Goal: Complete application form

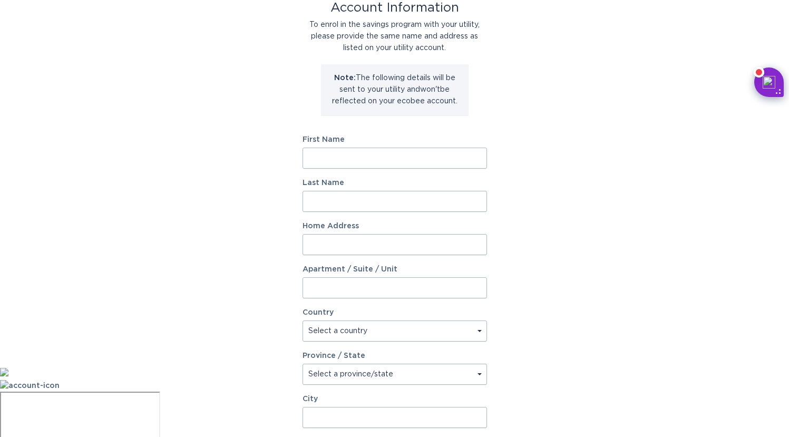
scroll to position [70, 0]
click at [339, 157] on input "First Name" at bounding box center [395, 157] width 185 height 21
type input "Ruben"
type input "Martinez"
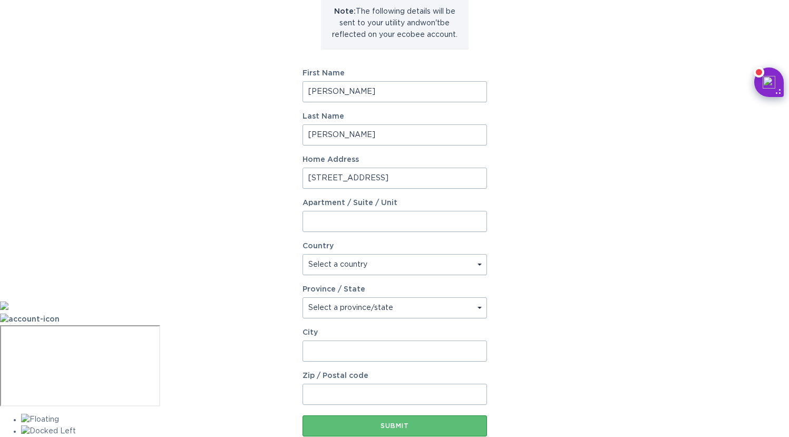
scroll to position [151, 0]
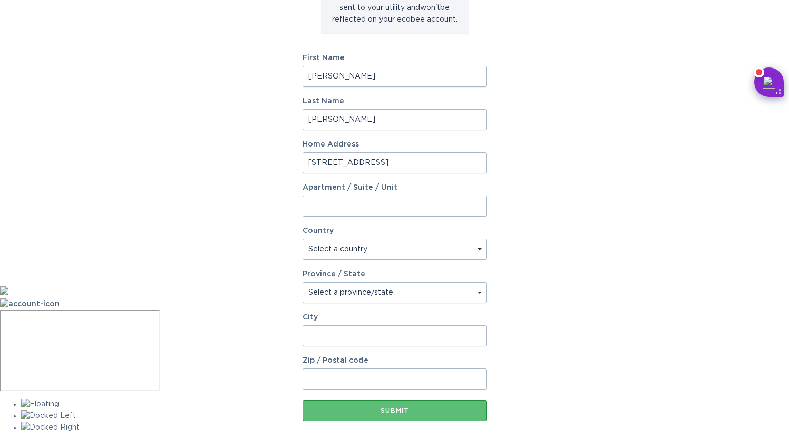
type input "2985 S Pinewood Ln"
click at [369, 249] on select "Select a country Canada USA" at bounding box center [395, 249] width 185 height 21
select select "US"
click at [355, 288] on select "Select a province/state Alabama Alaska American Samoa Arizona Arkansas Californ…" at bounding box center [395, 292] width 185 height 21
select select "IN"
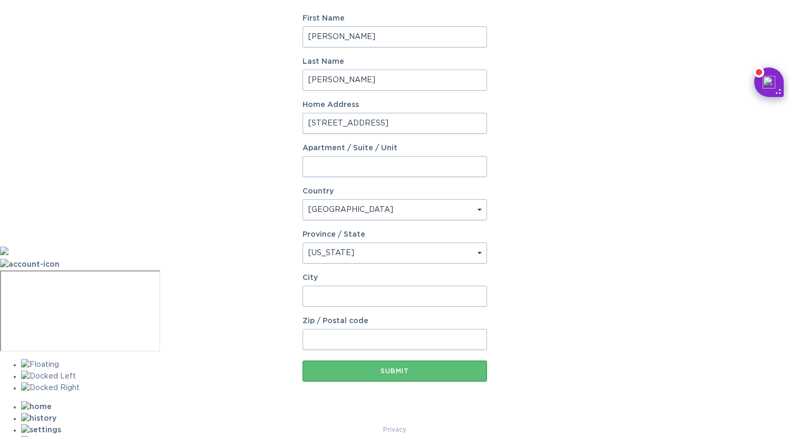
scroll to position [205, 0]
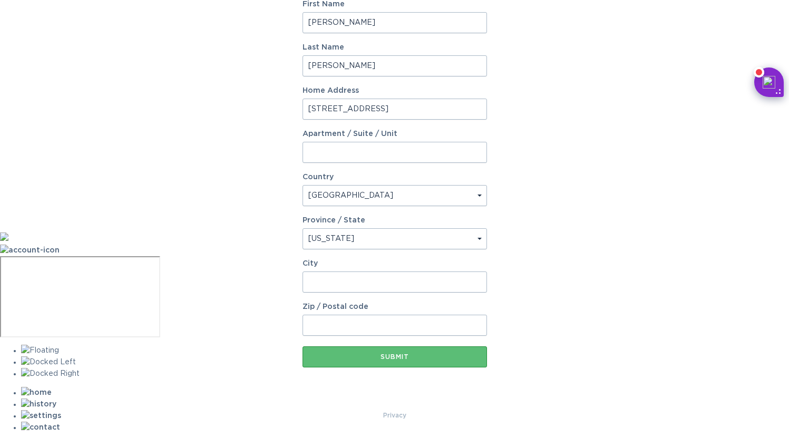
click at [394, 288] on input "City" at bounding box center [395, 282] width 185 height 21
type input "Bloomington"
click at [386, 327] on input "Zip / Postal code" at bounding box center [395, 325] width 185 height 21
type input "47403"
click at [388, 354] on div "Submit" at bounding box center [395, 357] width 174 height 6
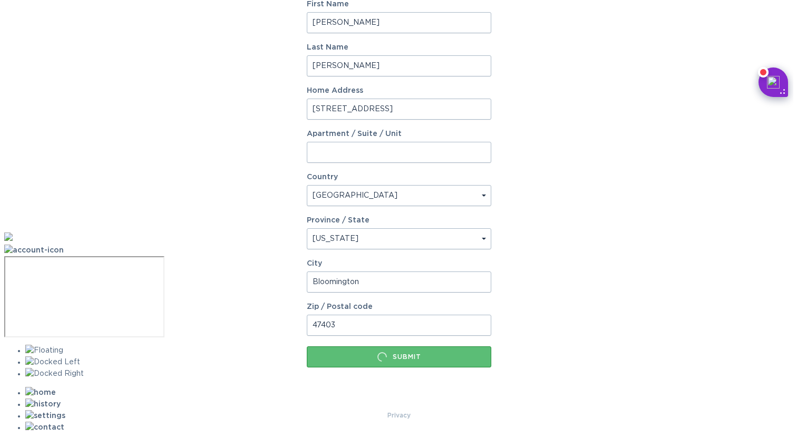
scroll to position [0, 0]
